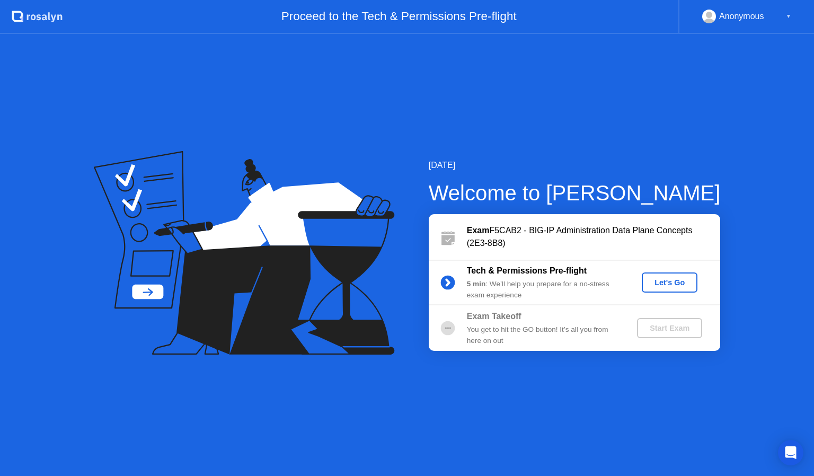
click at [673, 283] on div "Let's Go" at bounding box center [669, 282] width 47 height 8
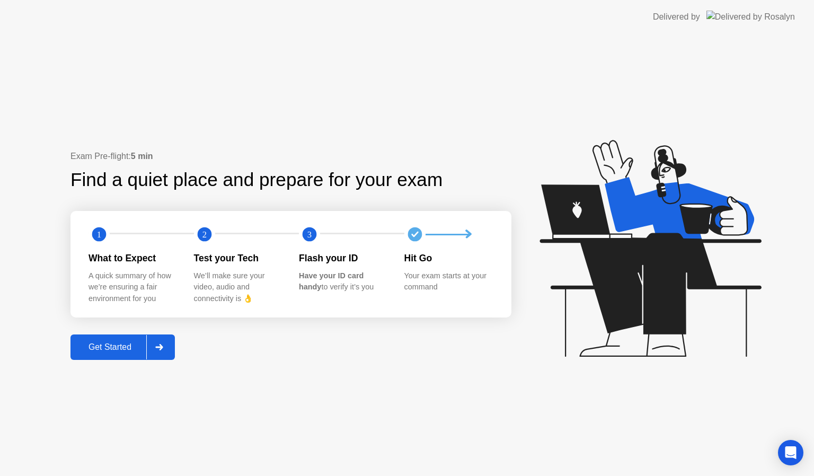
click at [119, 348] on div "Get Started" at bounding box center [110, 347] width 73 height 10
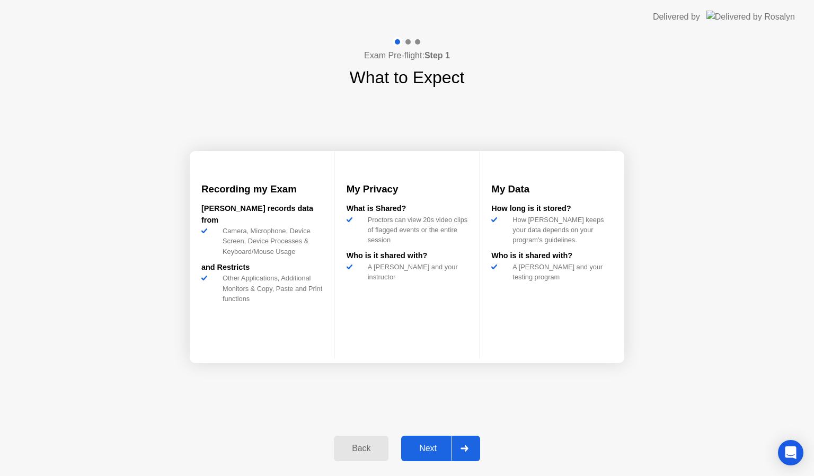
click at [434, 447] on div "Next" at bounding box center [427, 449] width 47 height 10
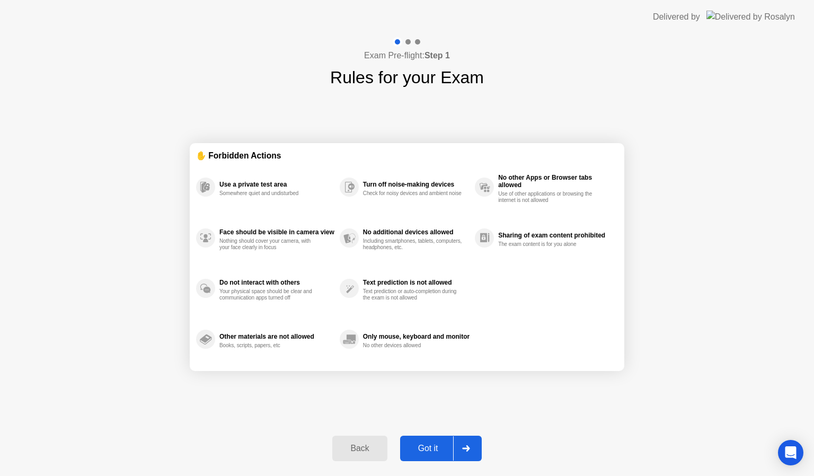
click at [434, 440] on button "Got it" at bounding box center [441, 448] width 82 height 25
select select "**********"
select select "*******"
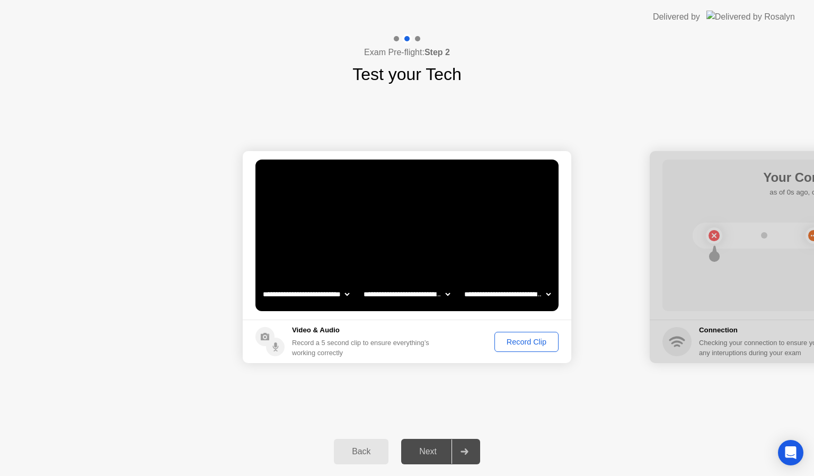
click at [533, 345] on div "Record Clip" at bounding box center [526, 342] width 57 height 8
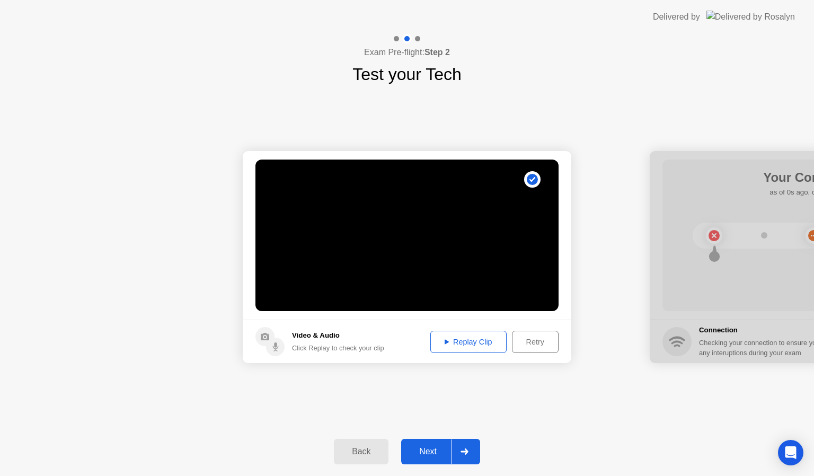
click at [535, 346] on div "Retry" at bounding box center [535, 342] width 39 height 8
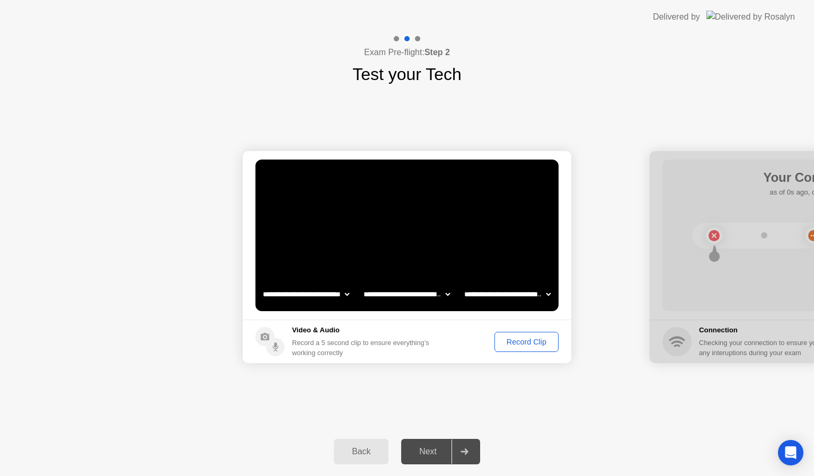
click at [363, 452] on div "Back" at bounding box center [361, 452] width 48 height 10
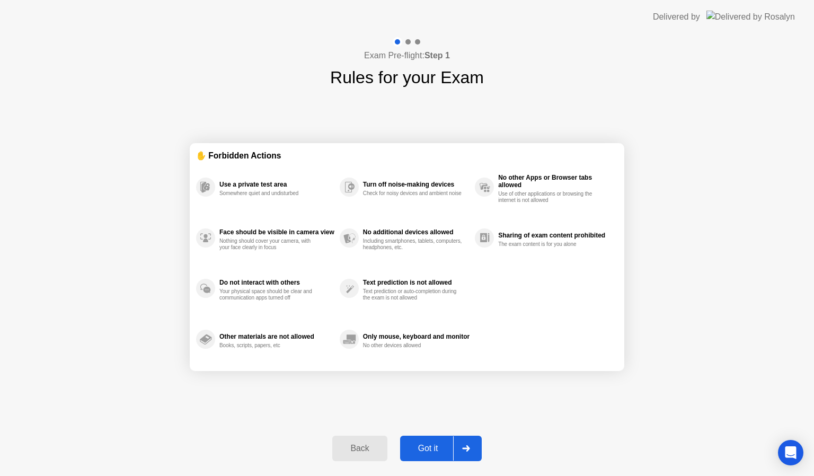
click at [370, 440] on button "Back" at bounding box center [359, 448] width 55 height 25
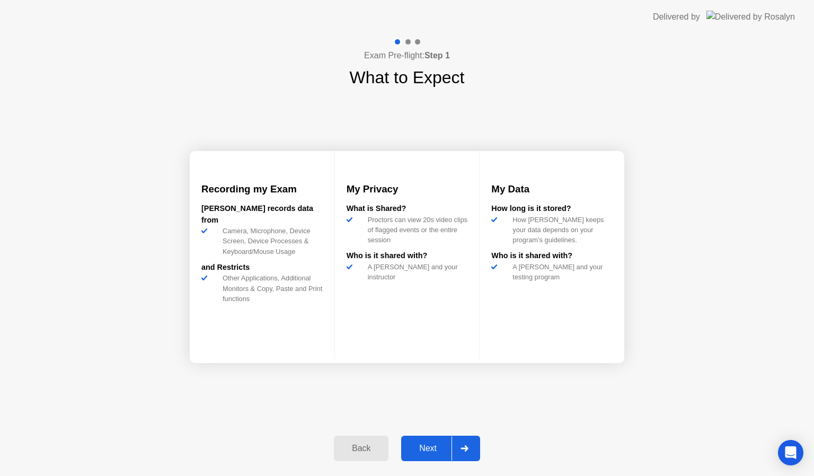
click at [361, 444] on div "Back" at bounding box center [361, 449] width 48 height 10
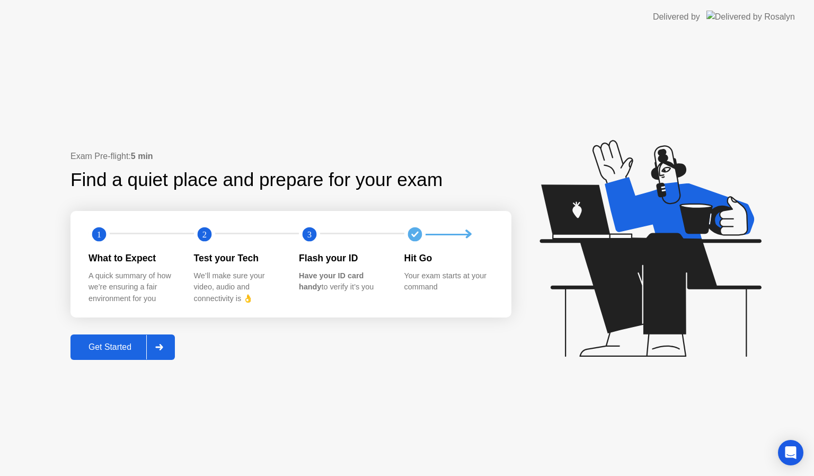
click at [123, 348] on div "Get Started" at bounding box center [110, 347] width 73 height 10
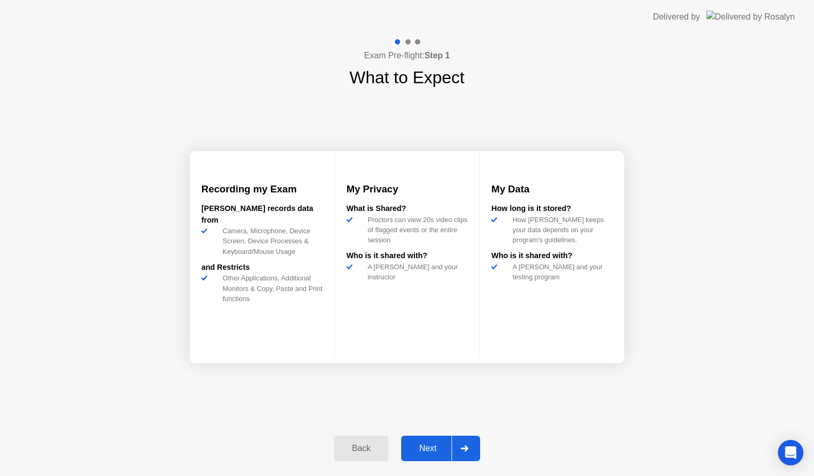
click at [427, 448] on div "Next" at bounding box center [427, 449] width 47 height 10
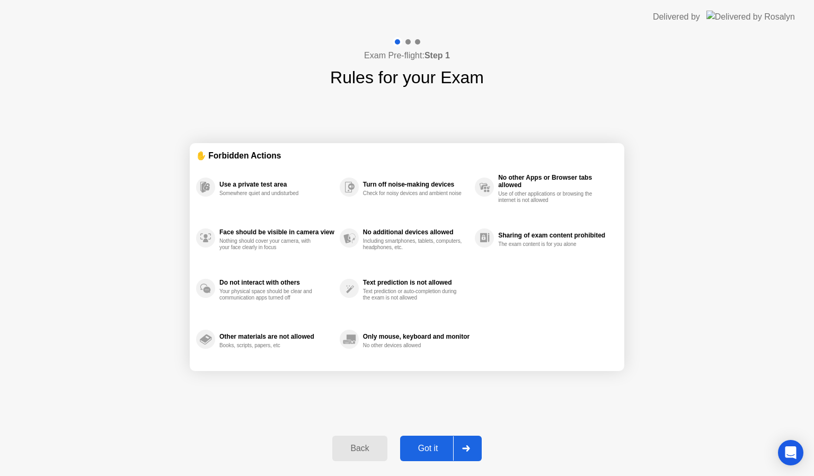
click at [433, 446] on div "Got it" at bounding box center [428, 449] width 50 height 10
select select "**********"
select select "*******"
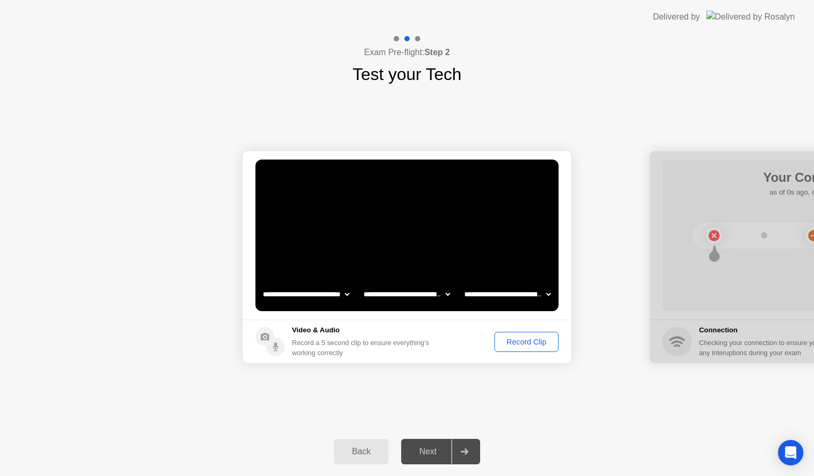
click at [518, 340] on div "Record Clip" at bounding box center [526, 342] width 57 height 8
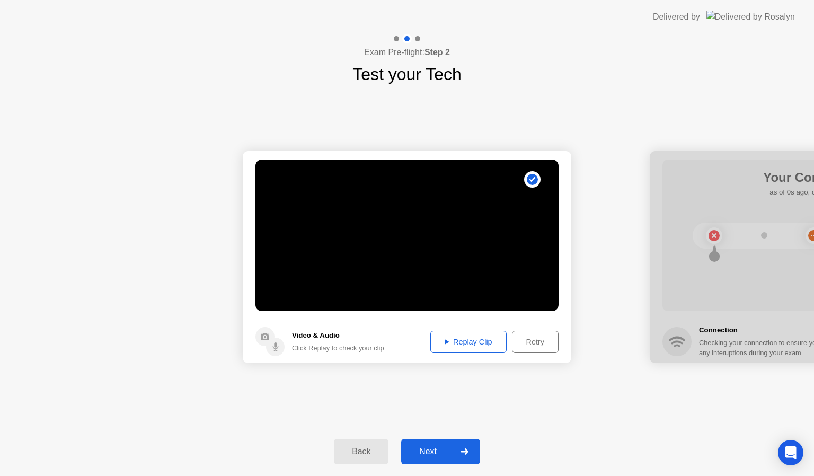
click at [467, 342] on div "Replay Clip" at bounding box center [468, 342] width 69 height 8
click at [531, 342] on div "Retry" at bounding box center [535, 342] width 39 height 8
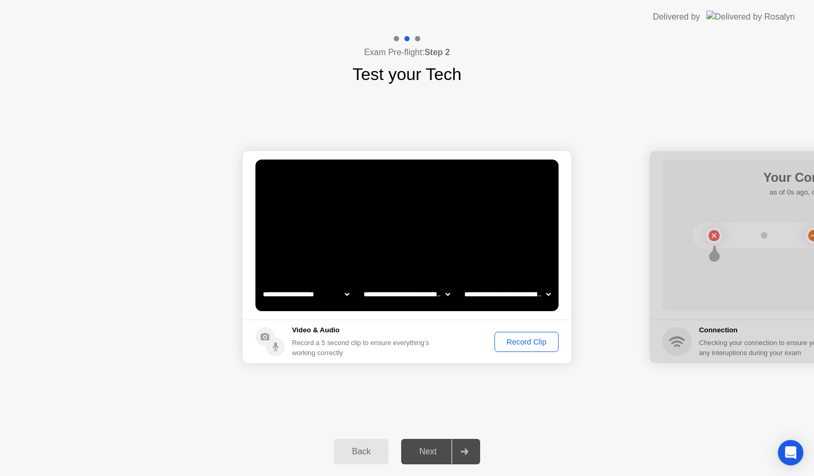
click at [522, 343] on div "Record Clip" at bounding box center [526, 342] width 57 height 8
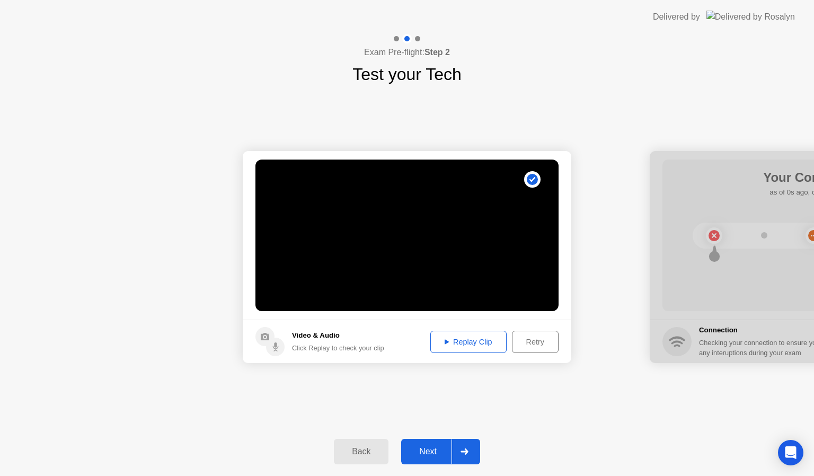
click at [465, 338] on div "Replay Clip" at bounding box center [468, 342] width 69 height 8
click at [461, 339] on div "Replay Clip" at bounding box center [468, 342] width 69 height 8
click at [528, 341] on div "Retry" at bounding box center [535, 342] width 39 height 8
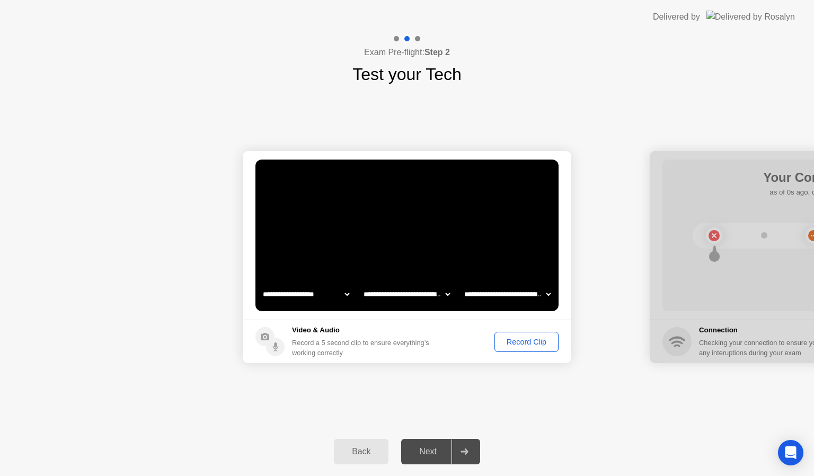
click at [512, 343] on div "Record Clip" at bounding box center [526, 342] width 57 height 8
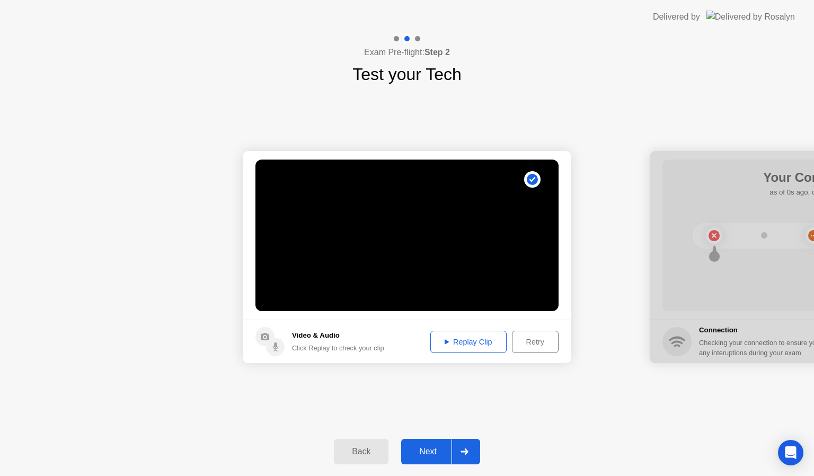
click at [461, 338] on div "Replay Clip" at bounding box center [468, 342] width 69 height 8
click at [449, 342] on div "Replay Clip" at bounding box center [468, 342] width 69 height 8
click at [542, 343] on div "Retry" at bounding box center [535, 342] width 39 height 8
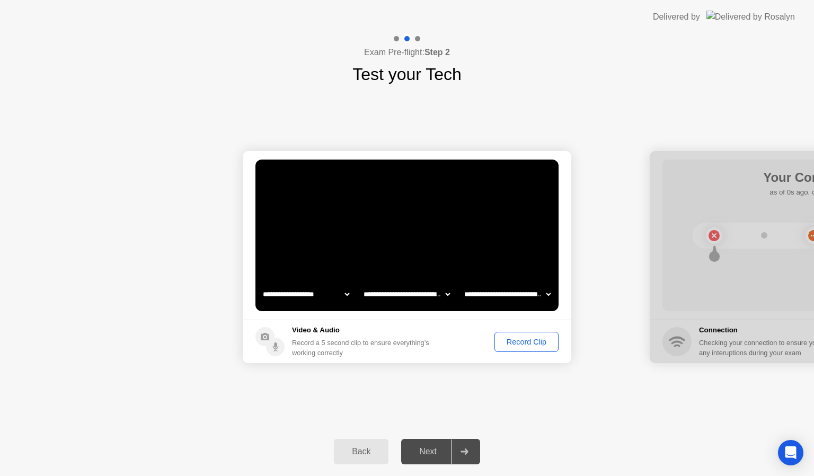
click at [535, 344] on div "Record Clip" at bounding box center [526, 342] width 57 height 8
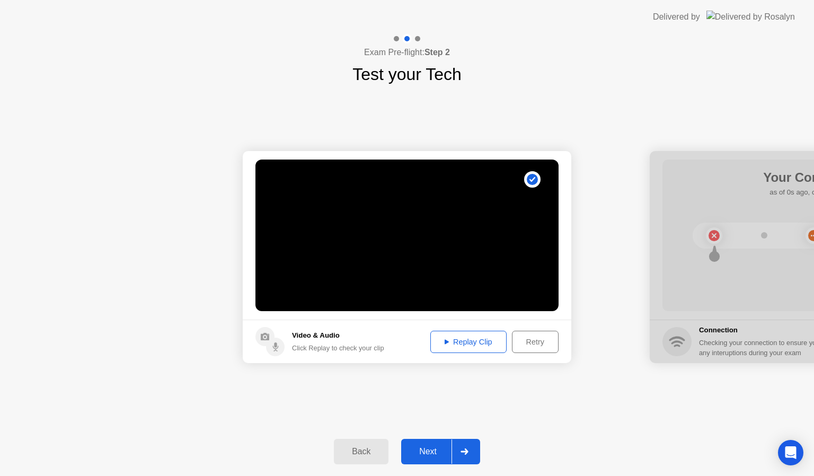
click at [488, 343] on div "Replay Clip" at bounding box center [468, 342] width 69 height 8
click at [469, 338] on div "Replay Clip" at bounding box center [468, 342] width 69 height 8
click at [531, 352] on button "Retry" at bounding box center [535, 342] width 47 height 22
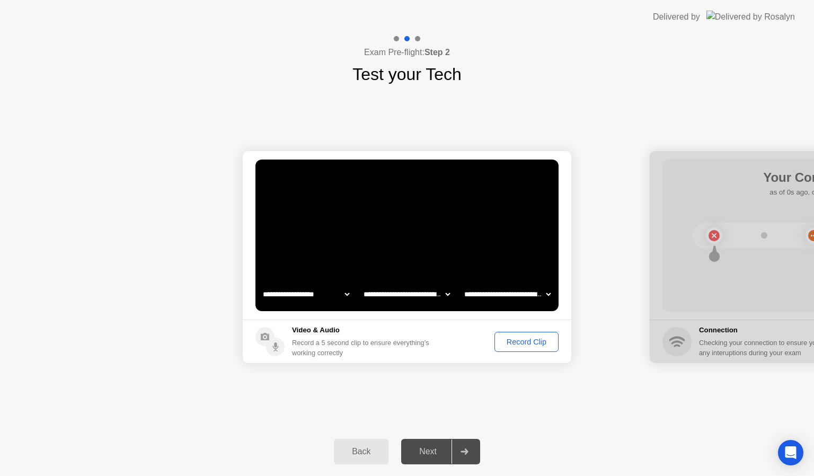
click at [512, 341] on div "Record Clip" at bounding box center [526, 342] width 57 height 8
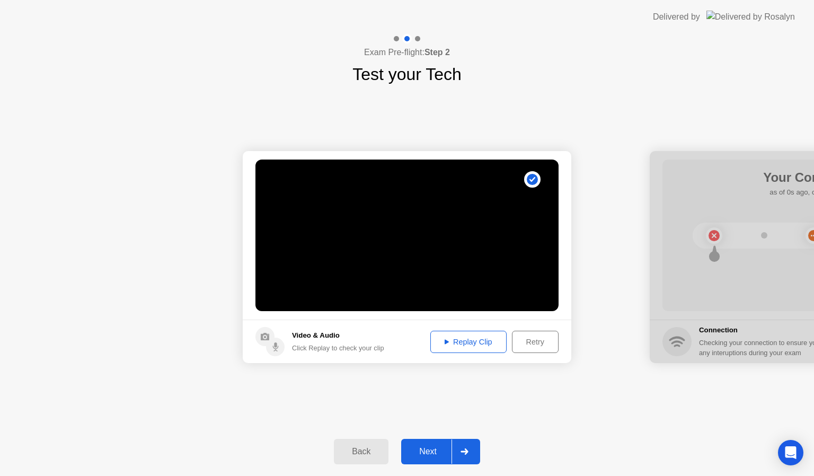
click at [458, 340] on div "Replay Clip" at bounding box center [468, 342] width 69 height 8
click at [463, 343] on div "Replay Clip" at bounding box center [468, 342] width 69 height 8
click at [425, 447] on div "Next" at bounding box center [427, 452] width 47 height 10
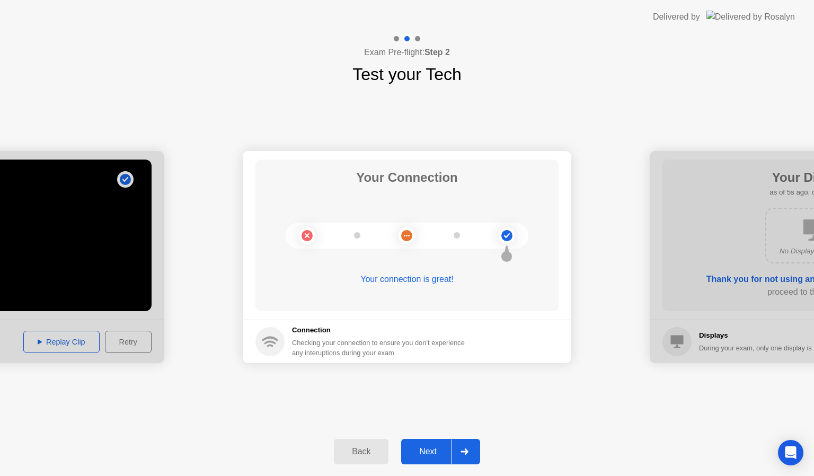
click at [429, 448] on div "Next" at bounding box center [427, 452] width 47 height 10
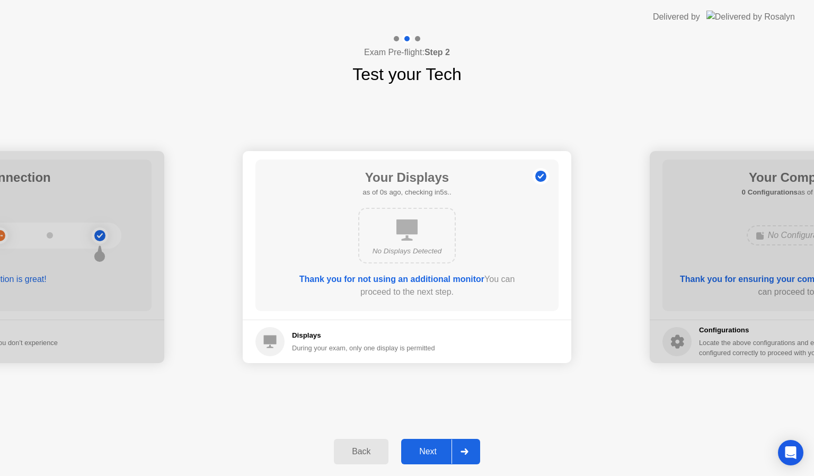
click at [429, 448] on div "Next" at bounding box center [427, 452] width 47 height 10
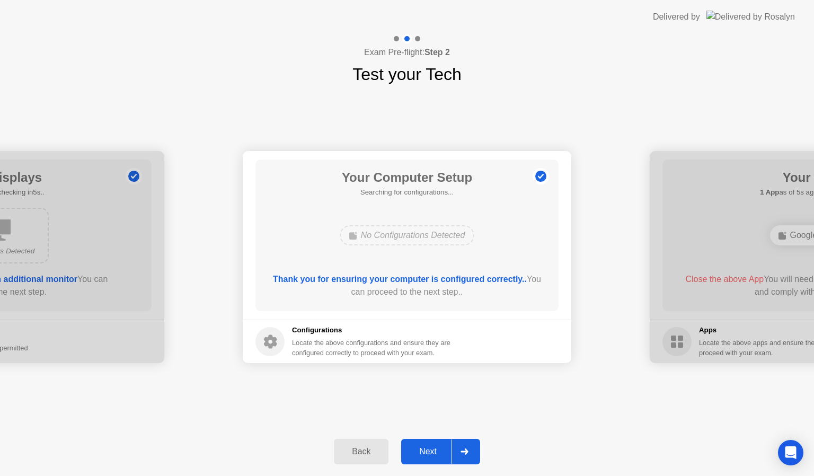
click at [429, 448] on div "Next" at bounding box center [427, 452] width 47 height 10
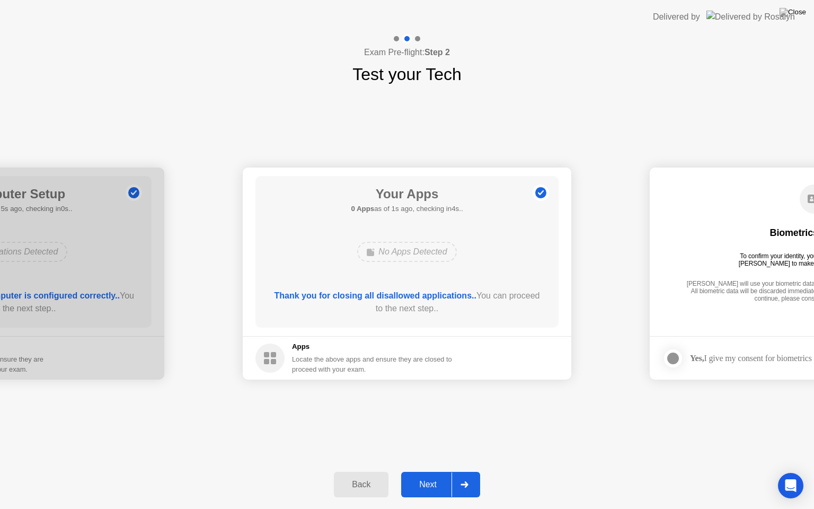
click at [454, 406] on div "**********" at bounding box center [407, 273] width 814 height 373
click at [436, 475] on div "Next" at bounding box center [427, 485] width 47 height 10
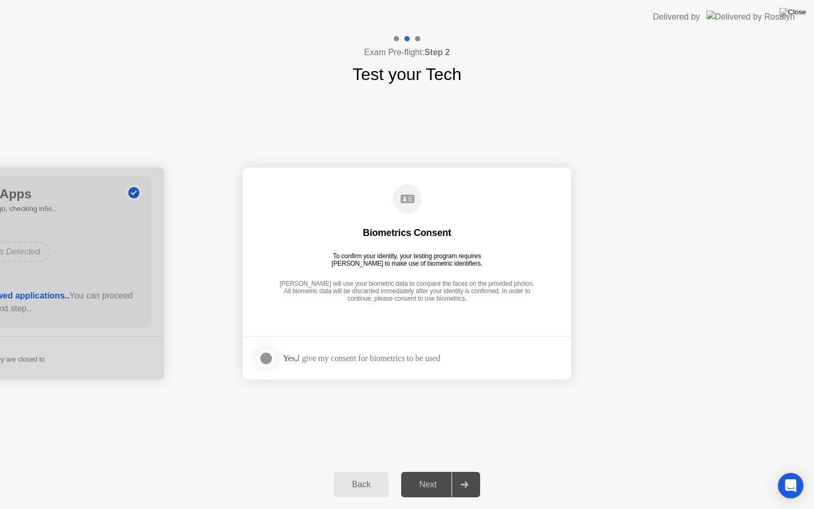
click at [422, 359] on div "Yes, I give my consent for biometrics to be used" at bounding box center [361, 358] width 157 height 10
click at [263, 355] on div at bounding box center [266, 358] width 13 height 13
click at [428, 475] on div "Next" at bounding box center [427, 485] width 47 height 10
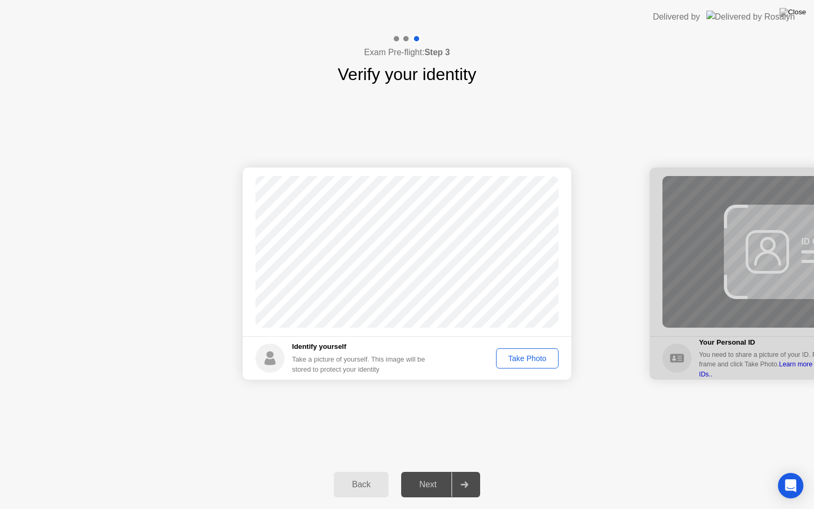
click at [527, 354] on div "Take Photo" at bounding box center [527, 358] width 55 height 8
click at [433, 475] on div "Next" at bounding box center [427, 485] width 47 height 10
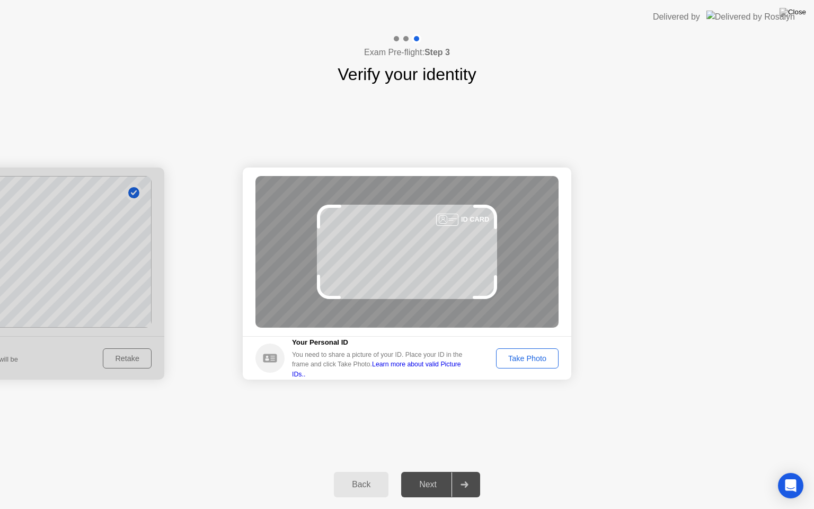
click at [521, 352] on button "Take Photo" at bounding box center [527, 358] width 63 height 20
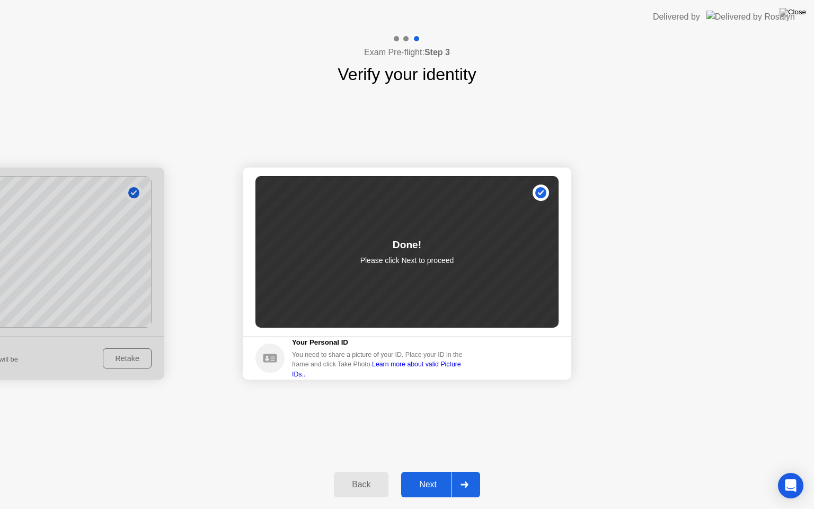
click at [429, 475] on div "Next" at bounding box center [427, 485] width 47 height 10
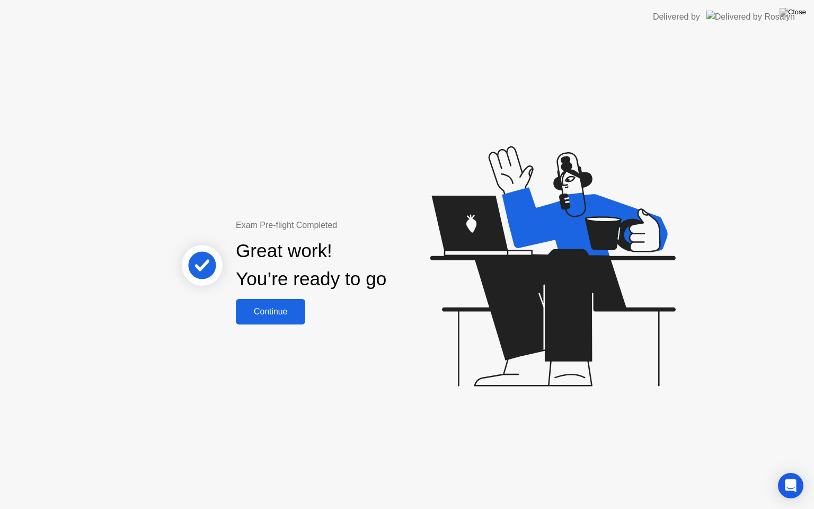
click at [282, 311] on div "Continue" at bounding box center [270, 312] width 63 height 10
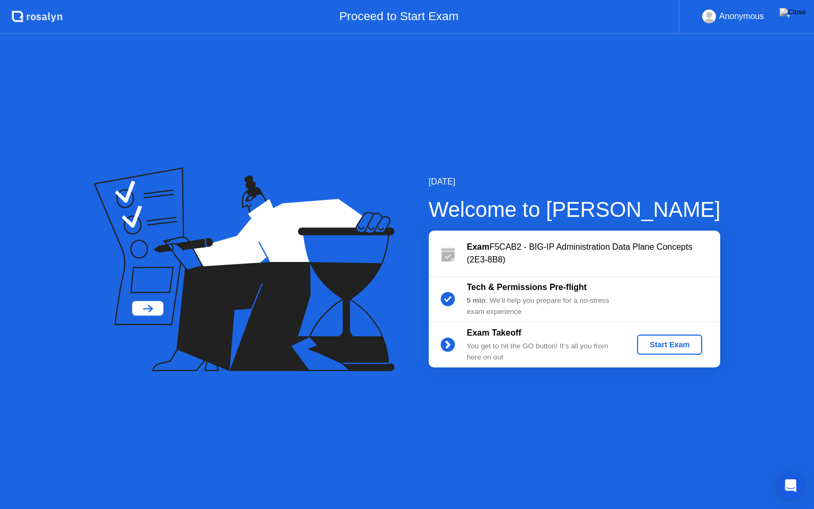
click at [667, 344] on div "Start Exam" at bounding box center [669, 344] width 57 height 8
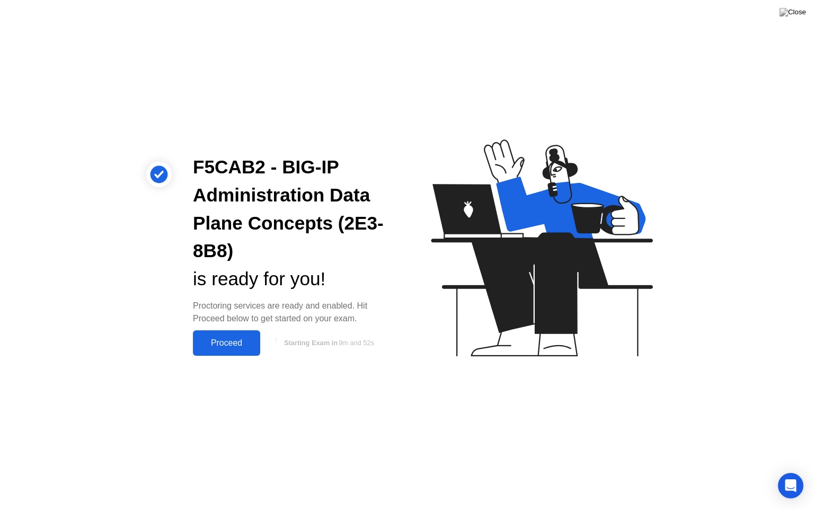
click at [229, 341] on div "Proceed" at bounding box center [226, 343] width 61 height 10
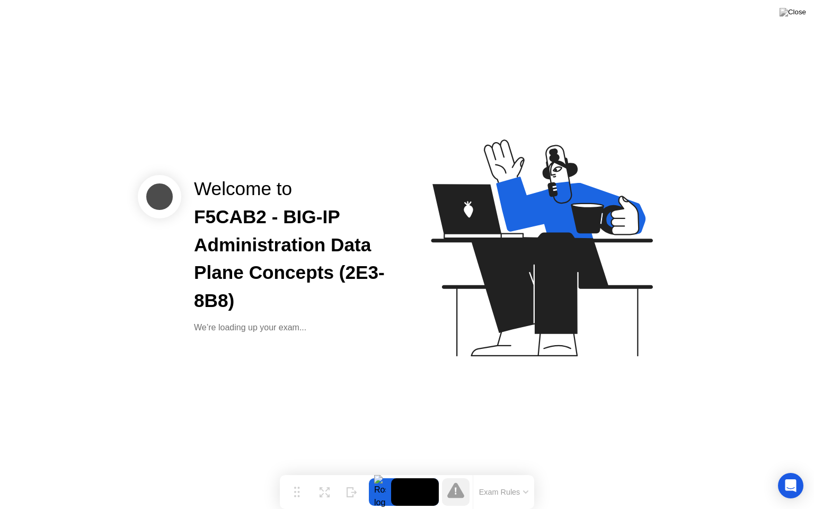
click at [388, 210] on div "F5CAB2 - BIG-IP Administration Data Plane Concepts (2E3-8B8)" at bounding box center [292, 259] width 196 height 112
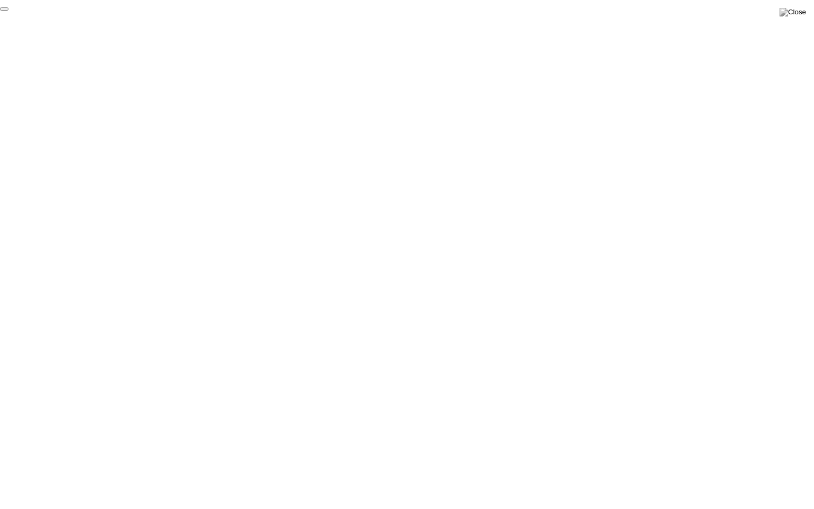
click div "End Proctoring Session"
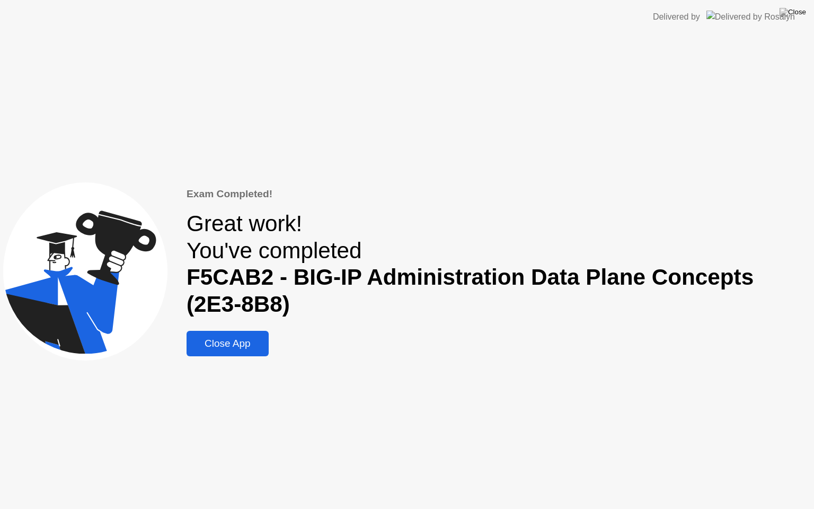
click at [247, 338] on div "Close App" at bounding box center [228, 344] width 76 height 12
